Goal: Transaction & Acquisition: Purchase product/service

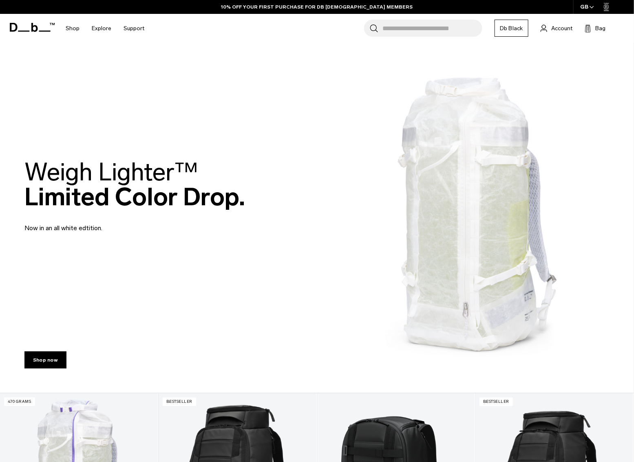
drag, startPoint x: 27, startPoint y: 169, endPoint x: 206, endPoint y: 176, distance: 179.2
click at [206, 176] on h2 "Weigh Lighter™  Limited Color Drop." at bounding box center [134, 184] width 221 height 50
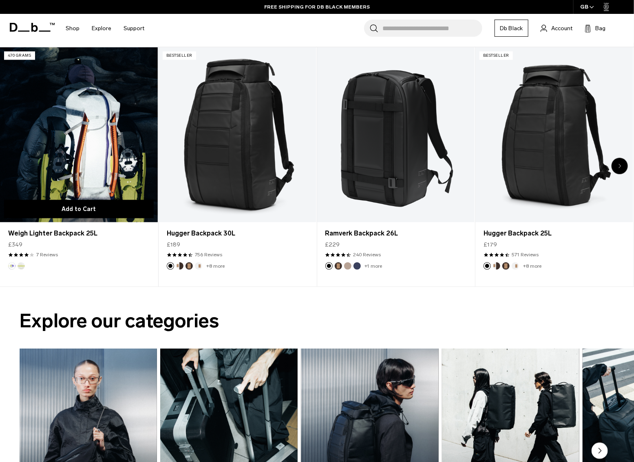
scroll to position [337, 0]
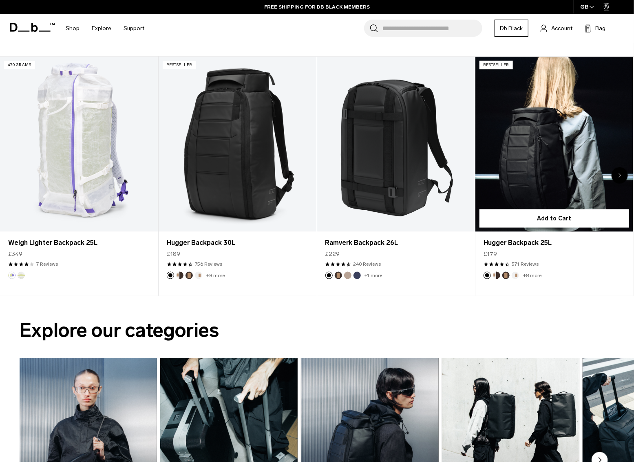
click at [550, 154] on link "Hugger Backpack 25L" at bounding box center [555, 144] width 158 height 175
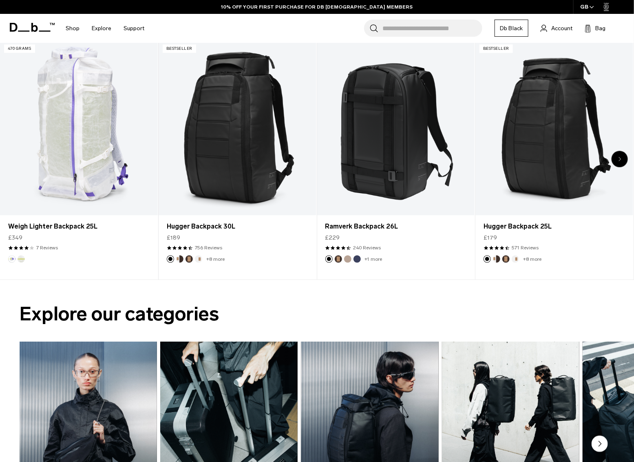
scroll to position [352, 0]
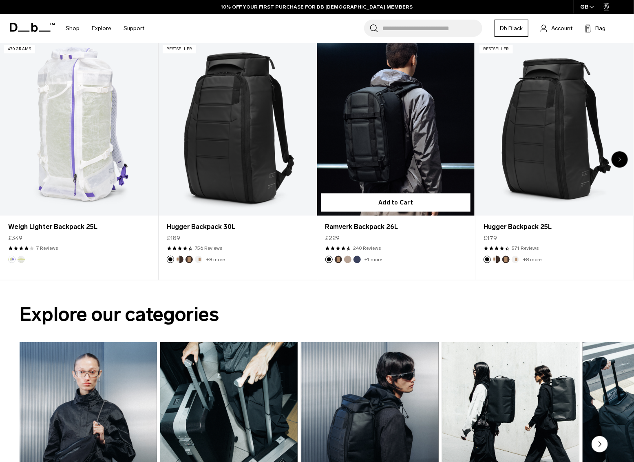
click at [391, 157] on link "Ramverk Backpack 26L" at bounding box center [396, 128] width 158 height 175
